Goal: Task Accomplishment & Management: Manage account settings

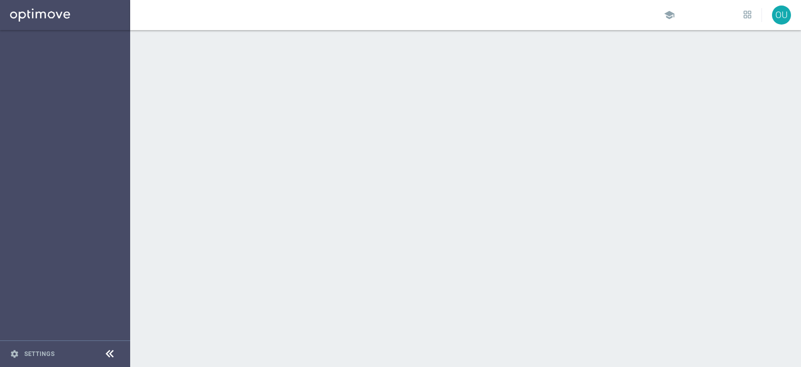
click at [319, 106] on div at bounding box center [465, 198] width 671 height 336
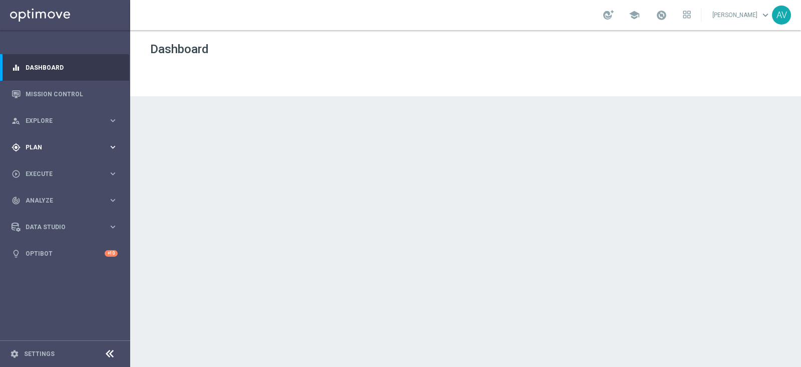
click at [51, 141] on div "gps_fixed Plan keyboard_arrow_right" at bounding box center [64, 147] width 129 height 27
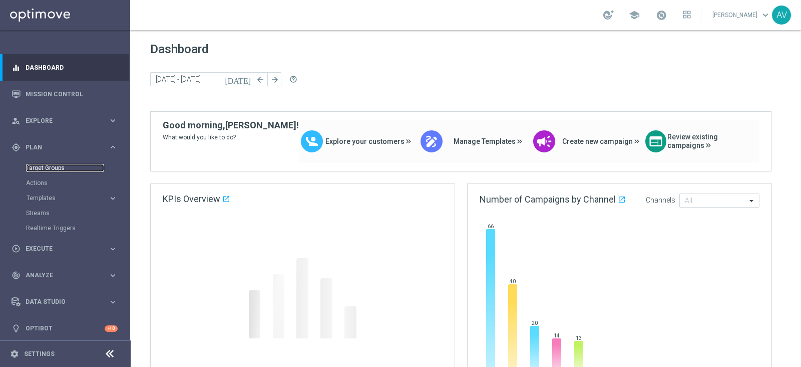
click at [52, 165] on link "Target Groups" at bounding box center [65, 168] width 78 height 8
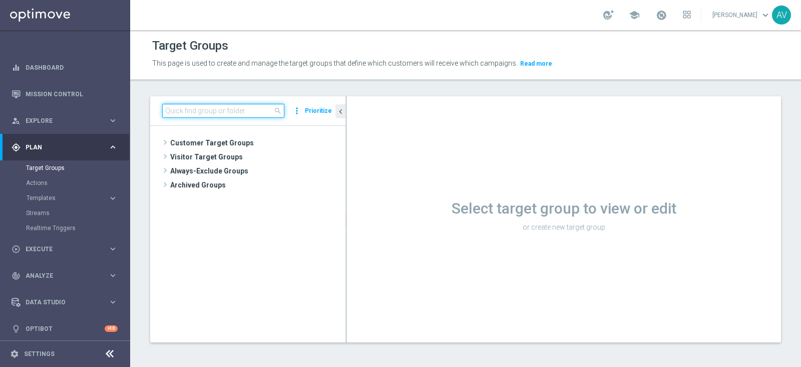
click at [194, 109] on input at bounding box center [223, 111] width 122 height 14
paste input "CAS-11980840-M5J0F0"
type input "CAS-11980840-M5J0F0"
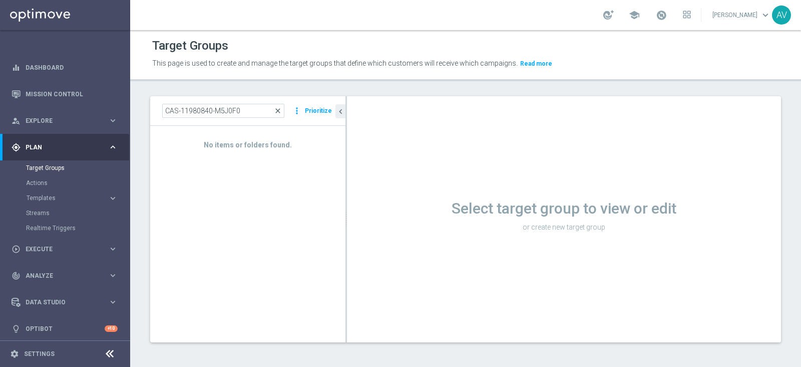
click at [280, 111] on span "close" at bounding box center [278, 111] width 8 height 8
